Goal: Check status

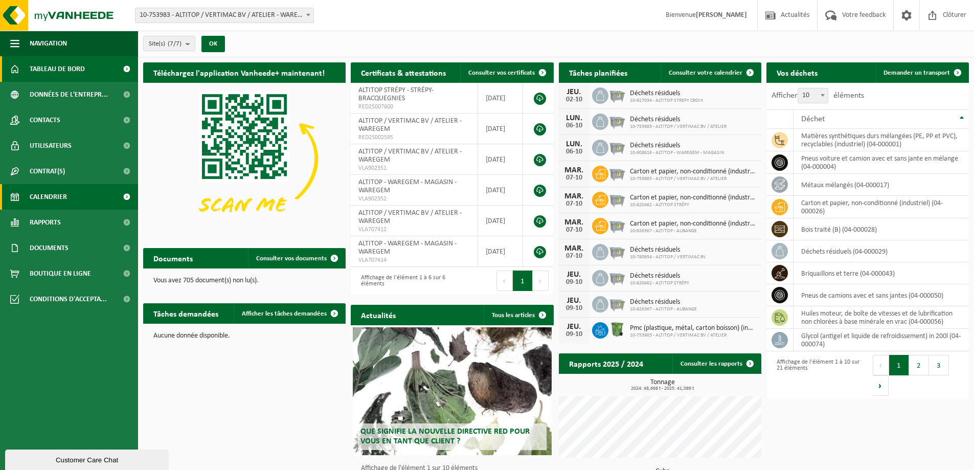
click at [80, 196] on link "Calendrier" at bounding box center [69, 197] width 138 height 26
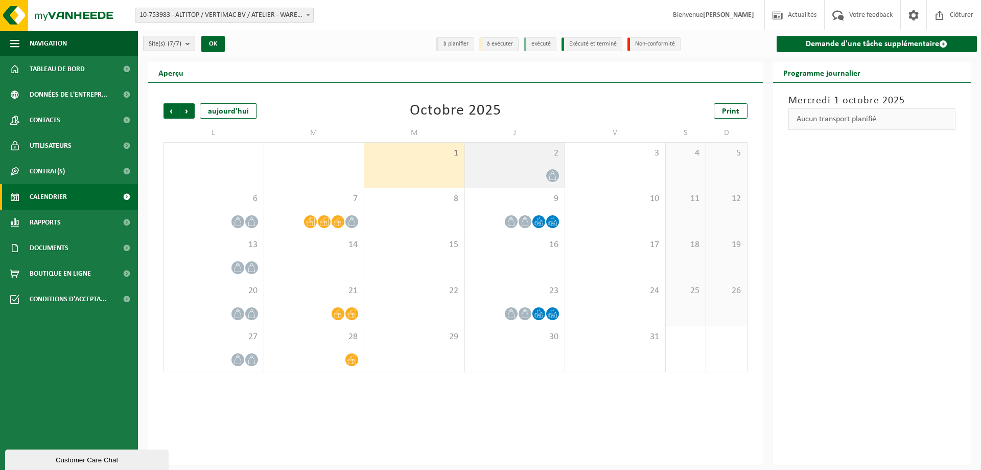
click at [541, 152] on span "2" at bounding box center [515, 153] width 90 height 11
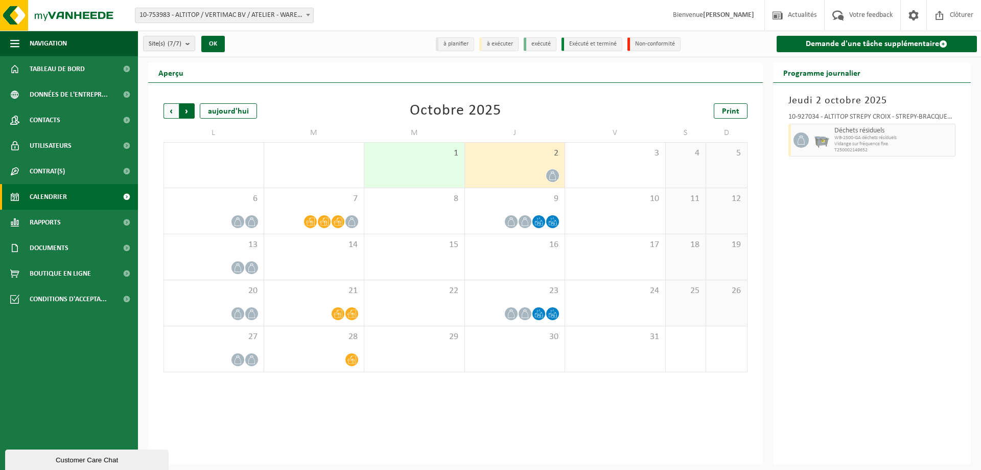
click at [169, 107] on span "Précédent" at bounding box center [171, 110] width 15 height 15
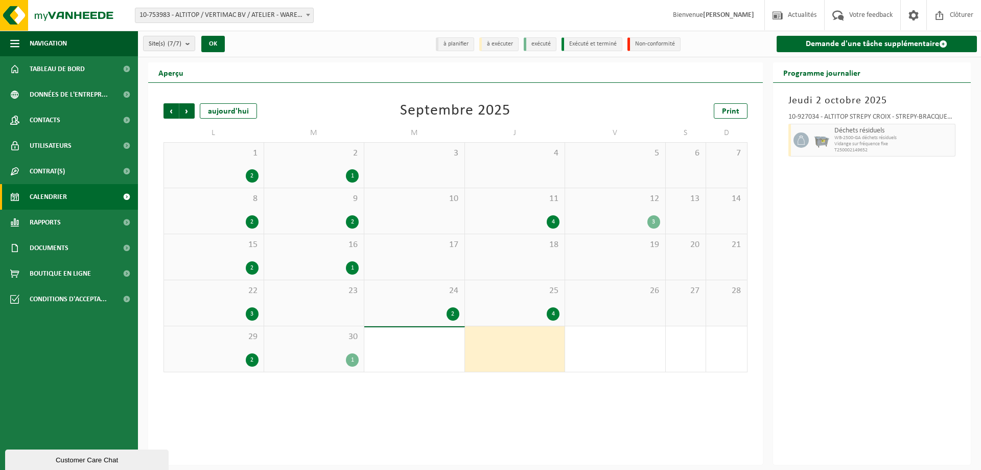
click at [340, 349] on div "30 1" at bounding box center [314, 348] width 100 height 45
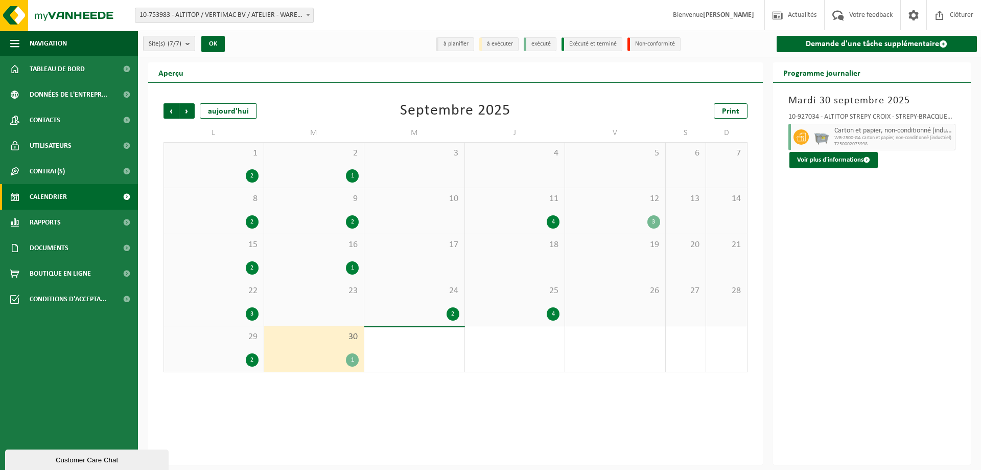
click at [215, 337] on span "29" at bounding box center [213, 336] width 89 height 11
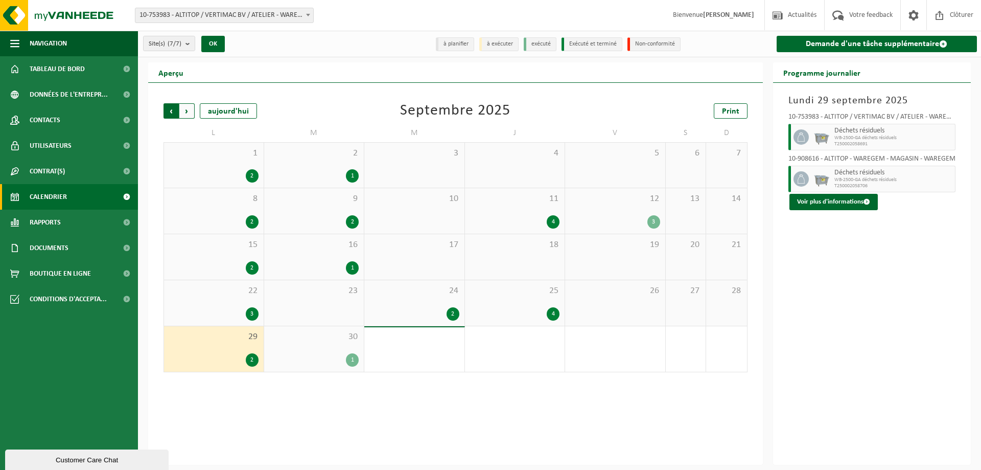
click at [183, 109] on span "Suivant" at bounding box center [186, 110] width 15 height 15
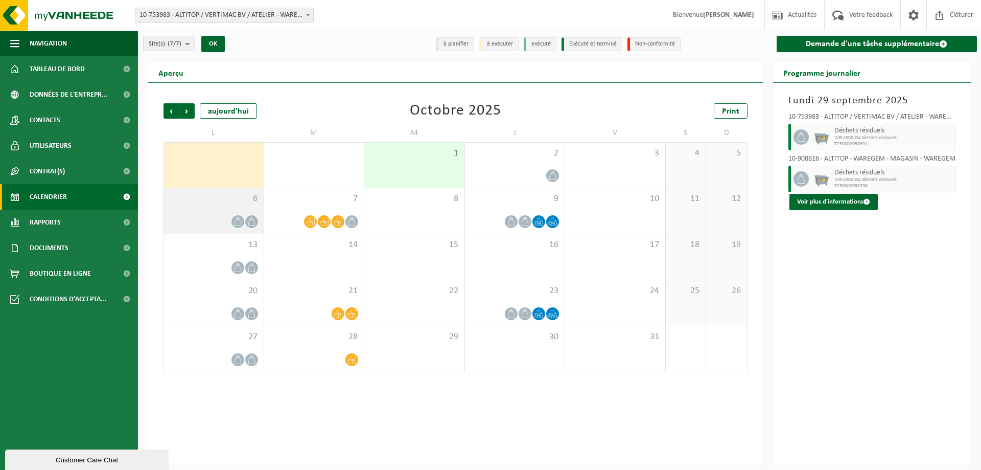
click at [224, 198] on span "6" at bounding box center [213, 198] width 89 height 11
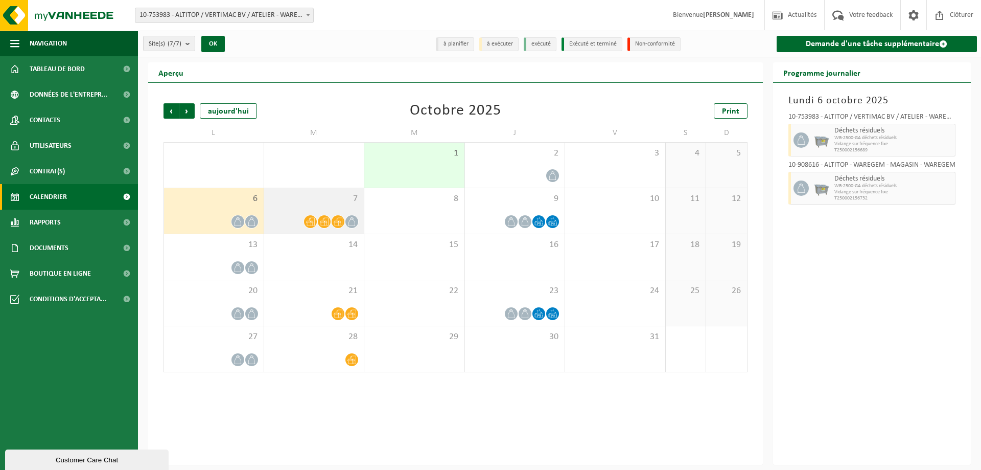
click at [298, 203] on span "7" at bounding box center [314, 198] width 90 height 11
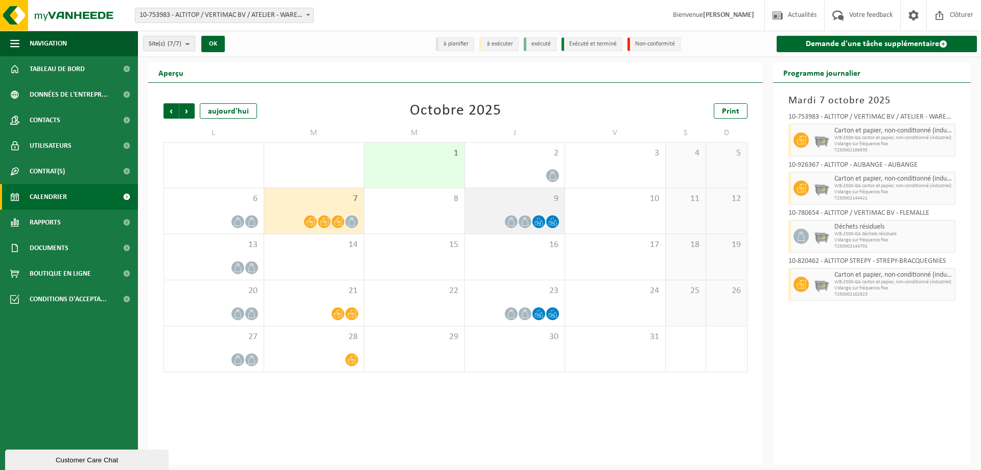
click at [527, 190] on div "9" at bounding box center [515, 210] width 100 height 45
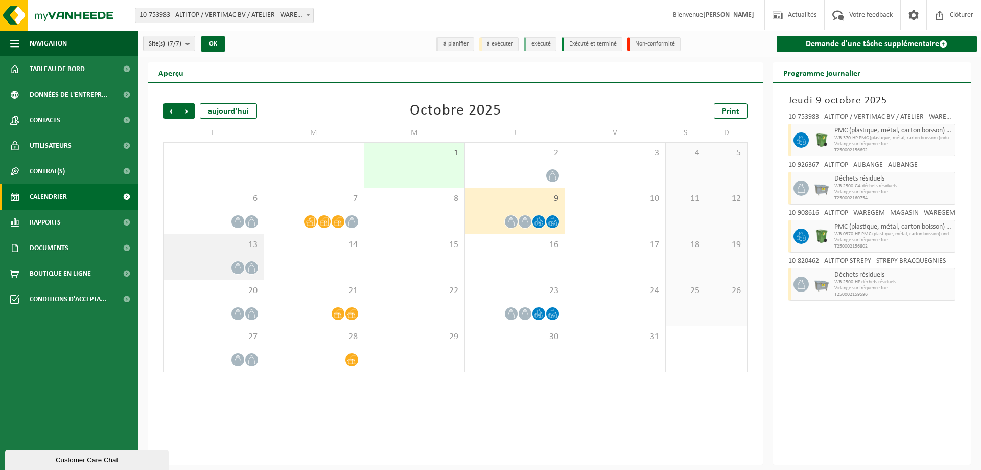
click at [250, 235] on div "13" at bounding box center [214, 256] width 100 height 45
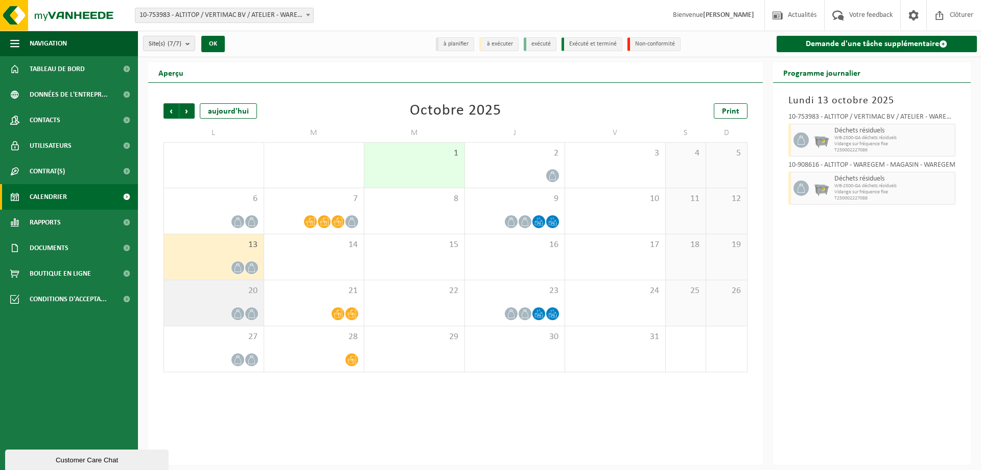
click at [200, 302] on div "20" at bounding box center [214, 302] width 100 height 45
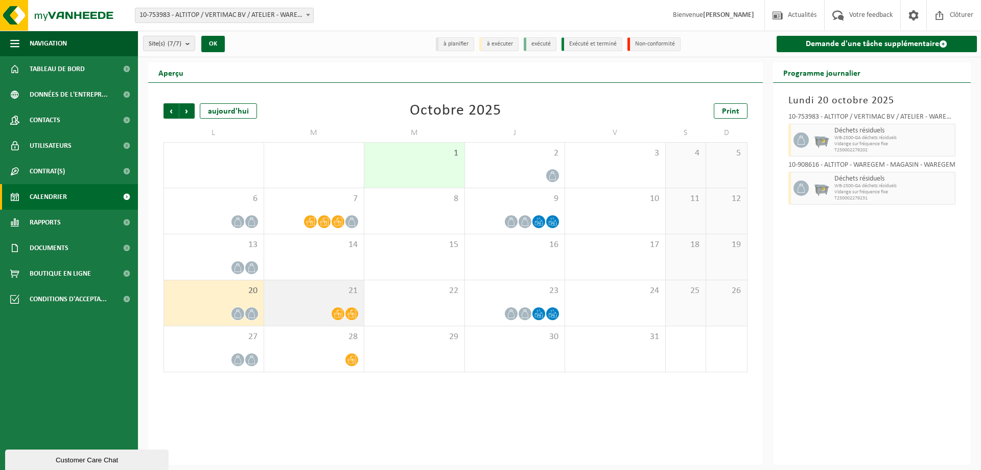
click at [362, 292] on div "21" at bounding box center [314, 302] width 100 height 45
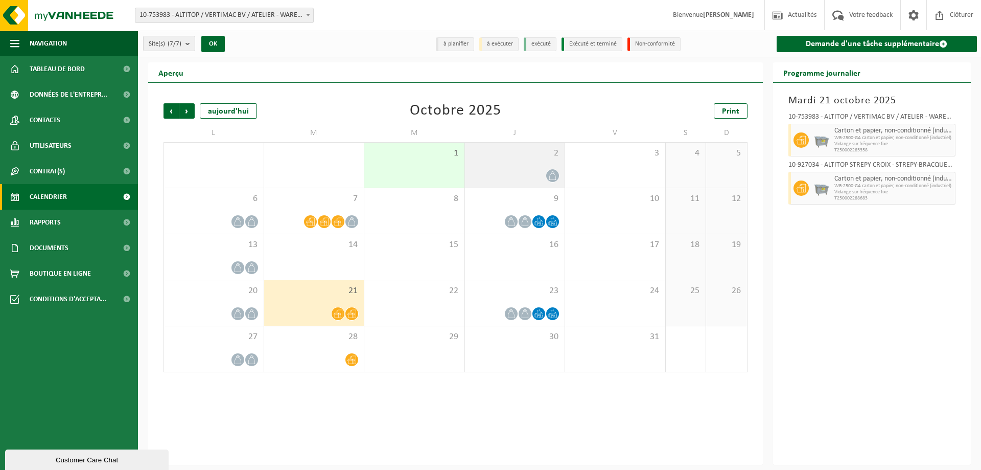
click at [523, 166] on div "2" at bounding box center [515, 165] width 100 height 45
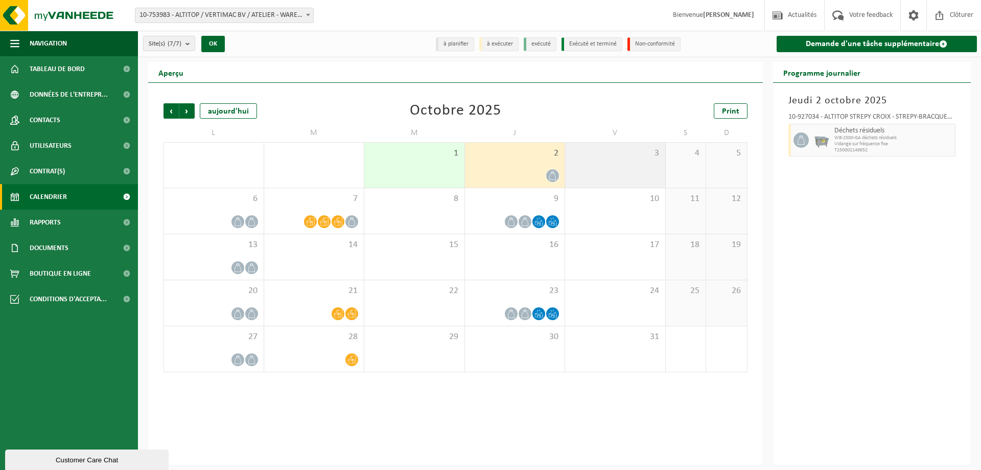
click at [614, 155] on span "3" at bounding box center [615, 153] width 90 height 11
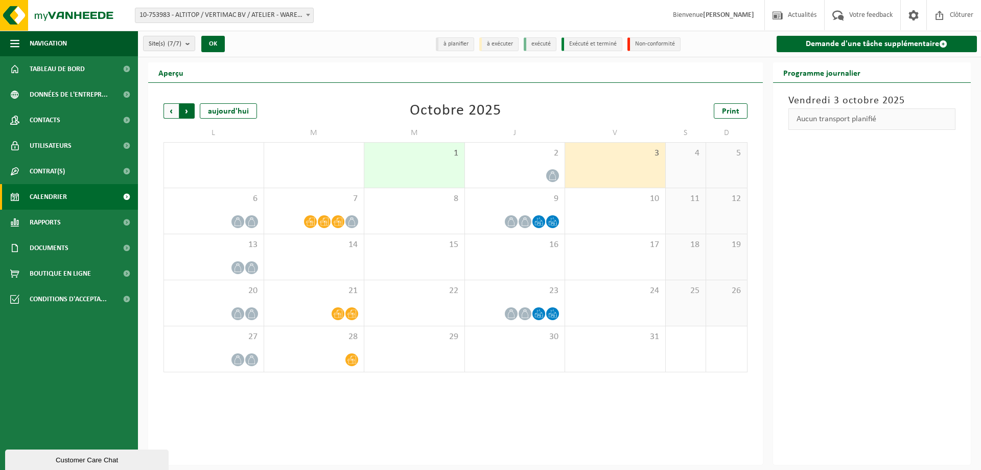
click at [168, 110] on span "Précédent" at bounding box center [171, 110] width 15 height 15
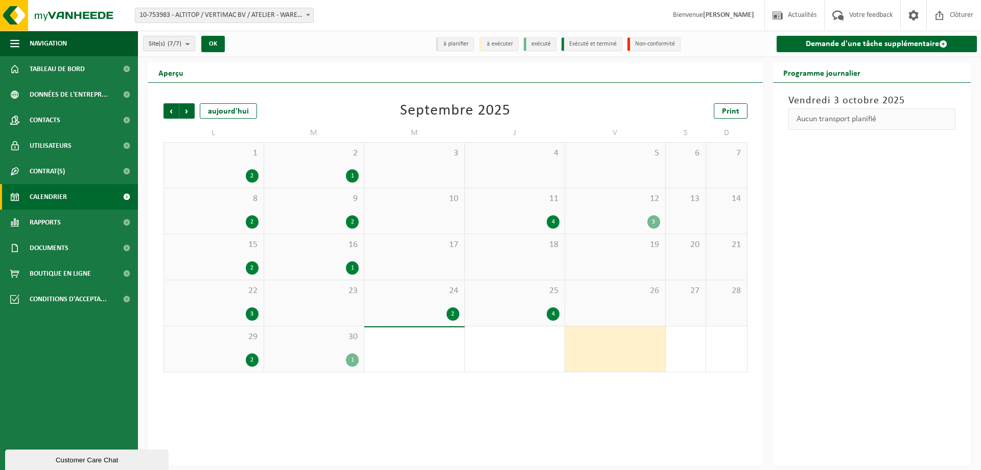
click at [513, 325] on div "25 4" at bounding box center [515, 302] width 100 height 45
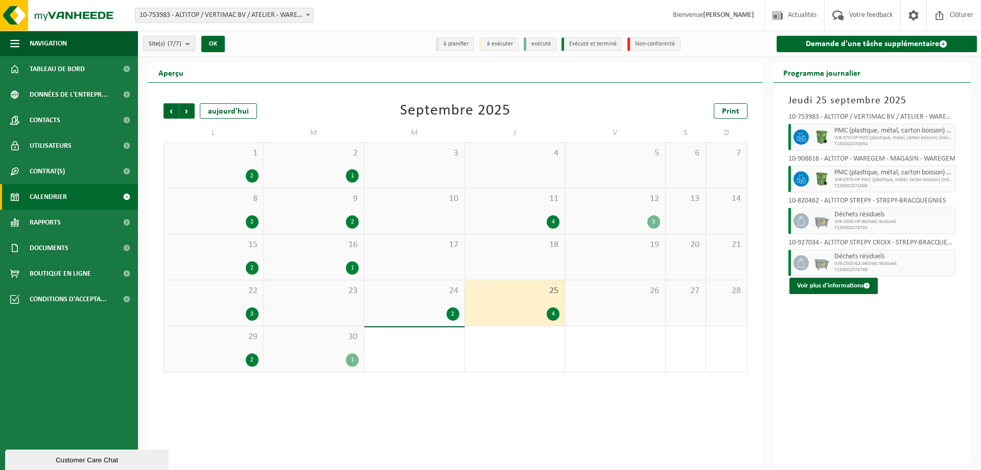
click at [591, 204] on div "12 3" at bounding box center [615, 210] width 100 height 45
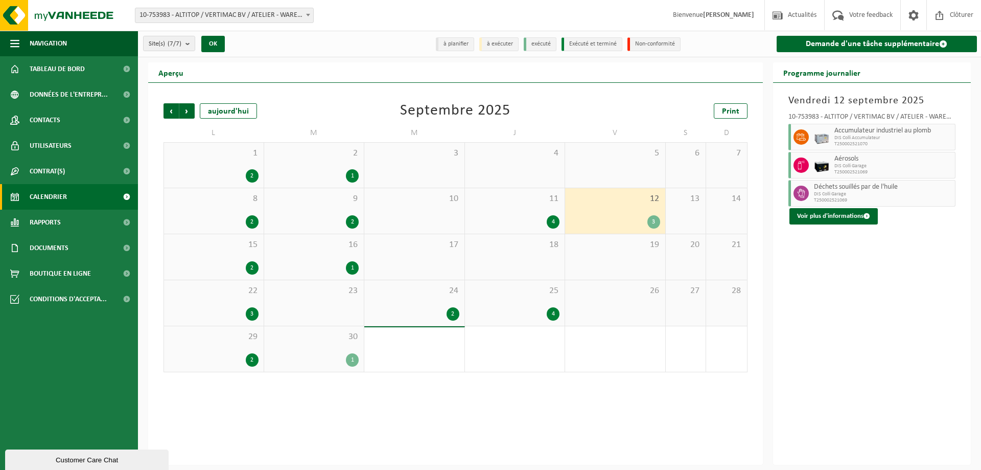
click at [517, 217] on div "4" at bounding box center [515, 221] width 90 height 13
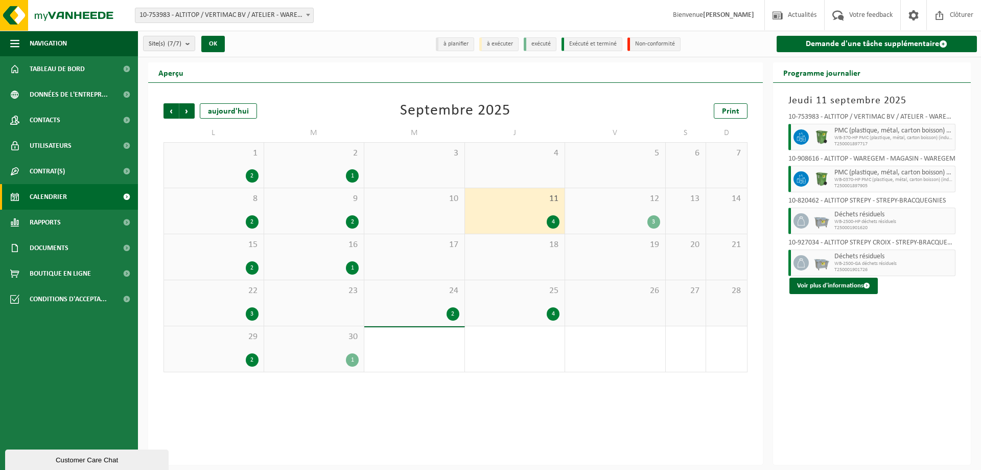
click at [288, 268] on div "1" at bounding box center [314, 267] width 90 height 13
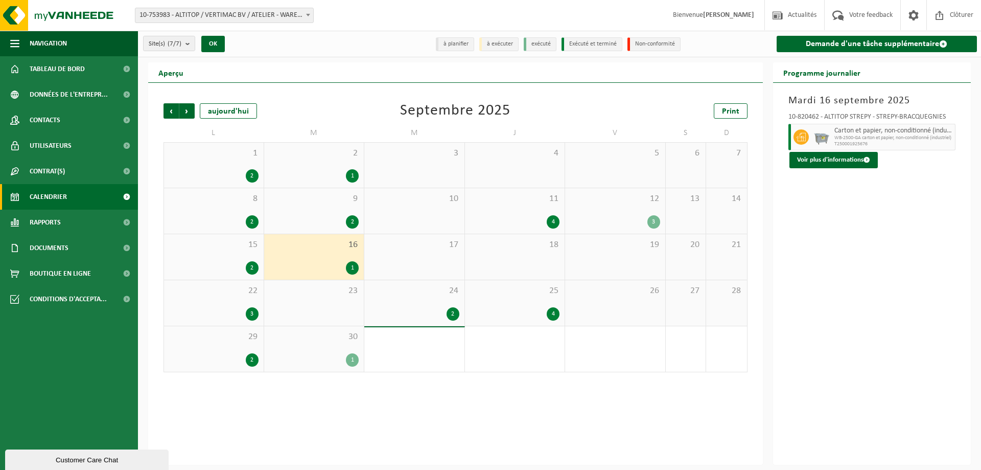
click at [246, 270] on div "2" at bounding box center [213, 267] width 89 height 13
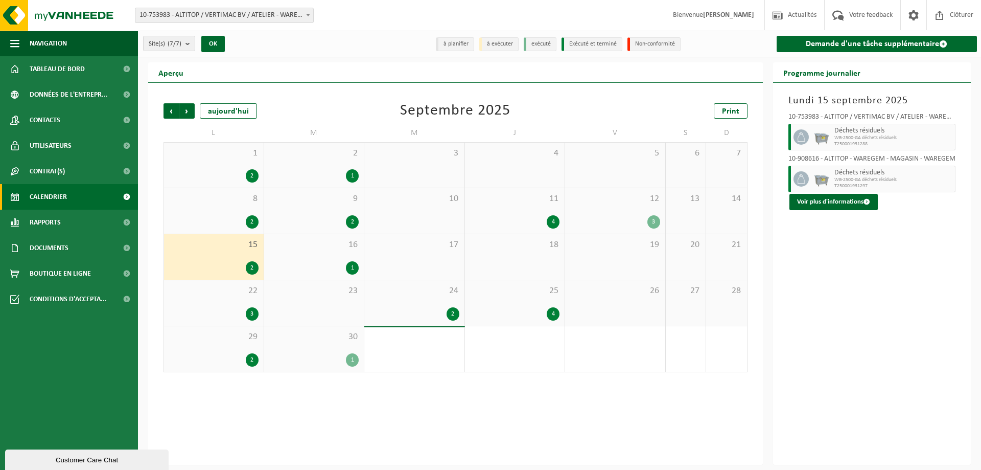
click at [323, 203] on span "9" at bounding box center [314, 198] width 90 height 11
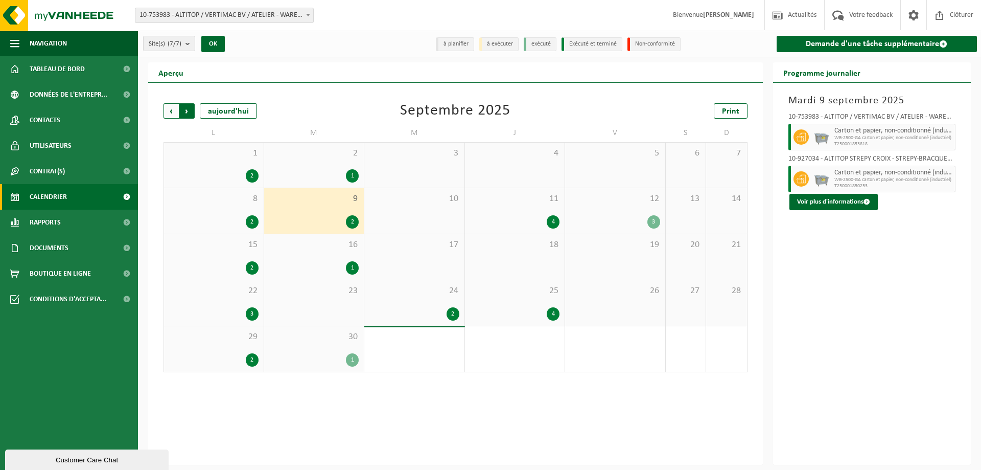
click at [178, 106] on span "Précédent" at bounding box center [171, 110] width 15 height 15
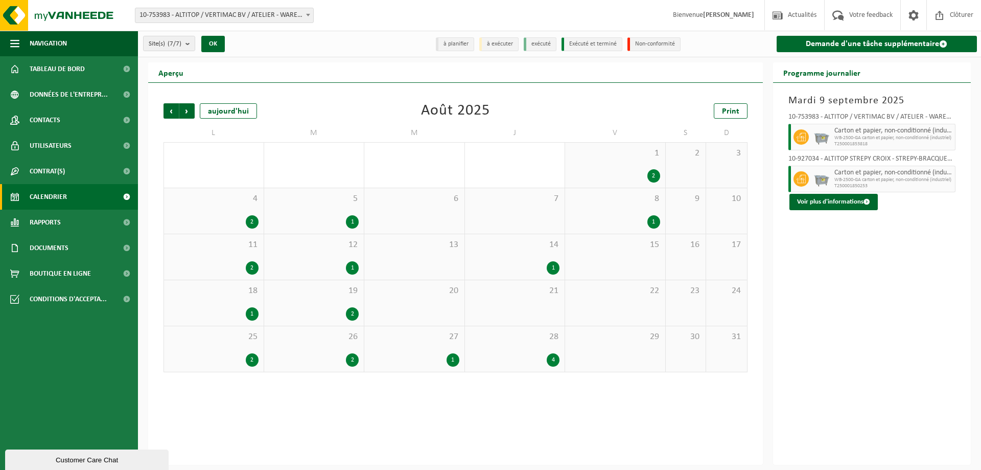
click at [530, 344] on div "28 4" at bounding box center [515, 348] width 100 height 45
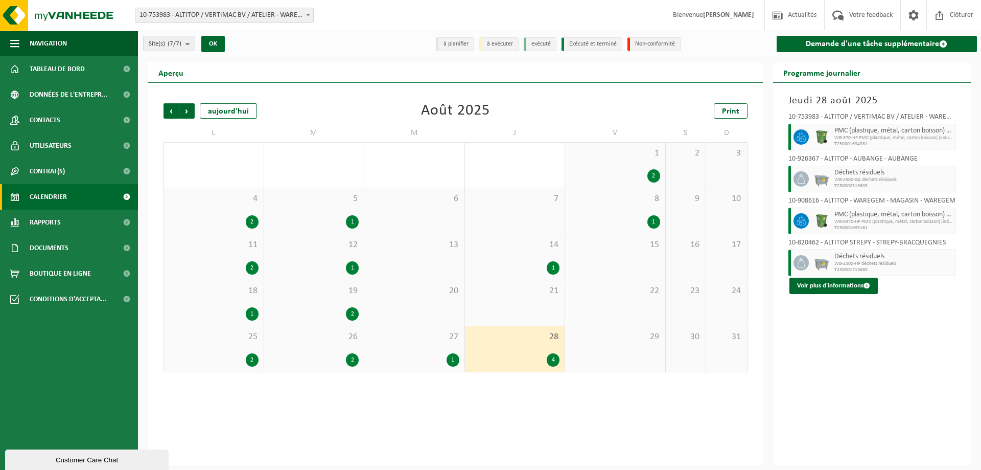
click at [400, 347] on div "27 1" at bounding box center [414, 348] width 100 height 45
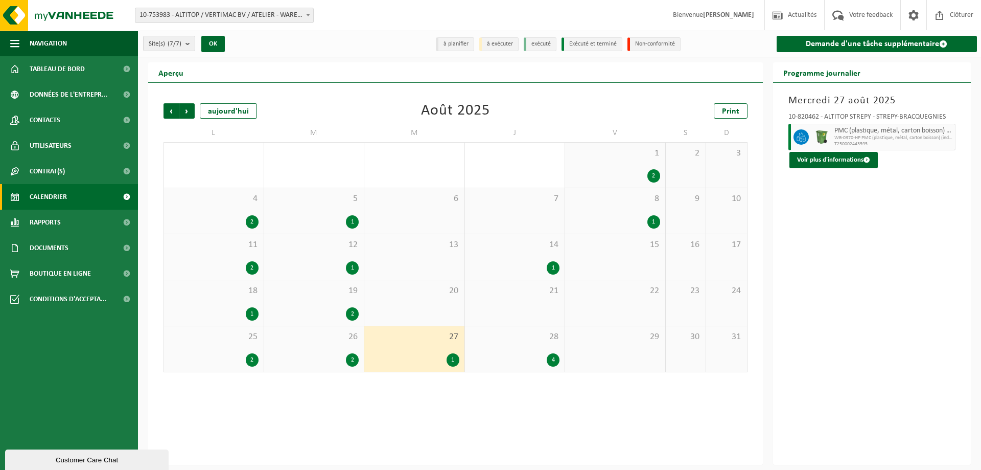
click at [299, 340] on span "26" at bounding box center [314, 336] width 90 height 11
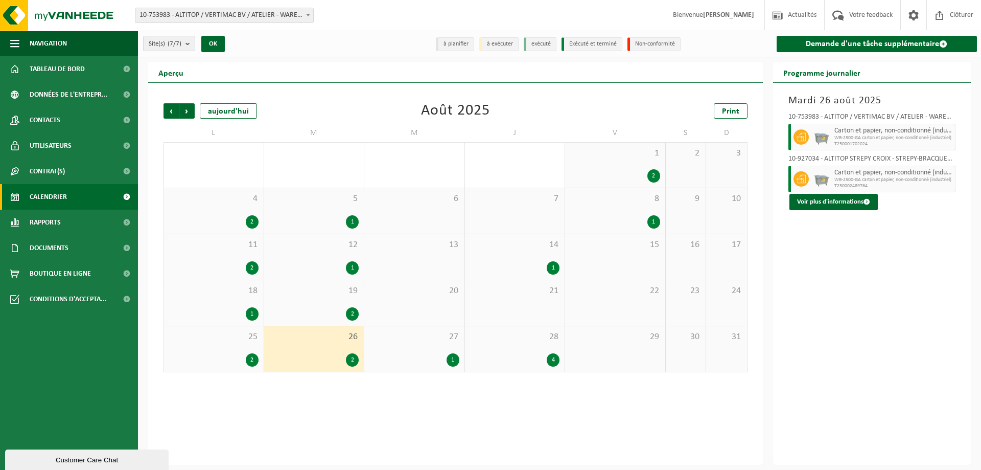
click at [226, 331] on span "25" at bounding box center [213, 336] width 89 height 11
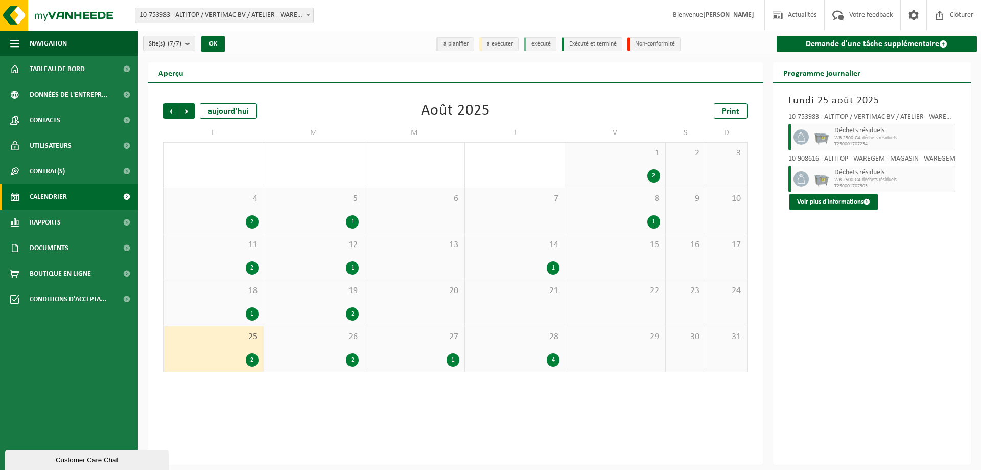
click at [333, 291] on span "19" at bounding box center [314, 290] width 90 height 11
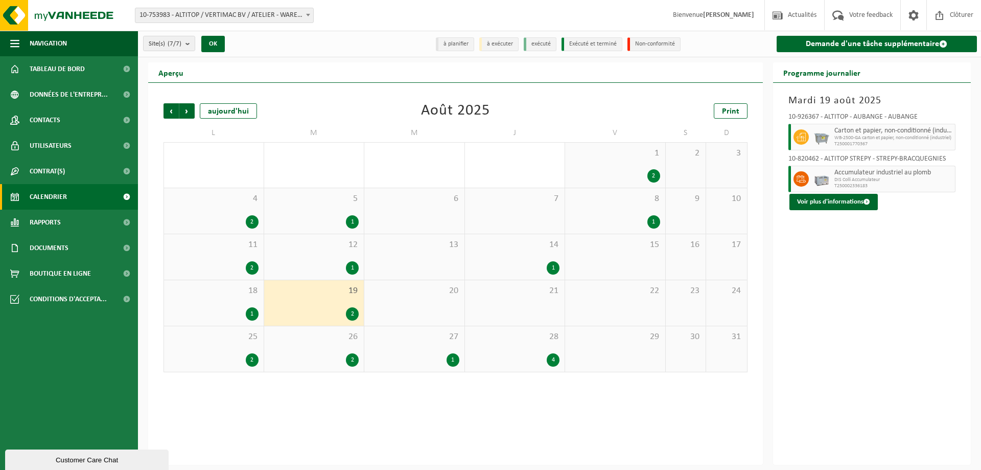
click at [248, 291] on span "18" at bounding box center [213, 290] width 89 height 11
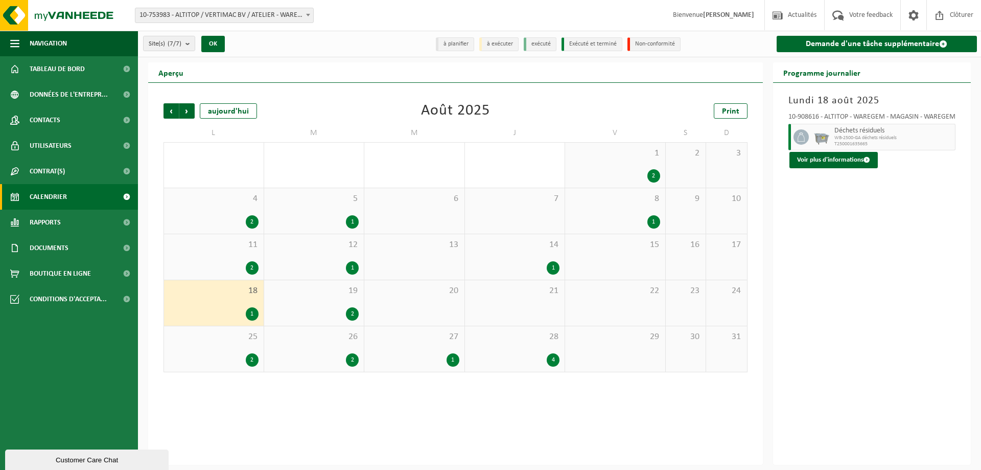
click at [310, 290] on span "19" at bounding box center [314, 290] width 90 height 11
